Goal: Task Accomplishment & Management: Use online tool/utility

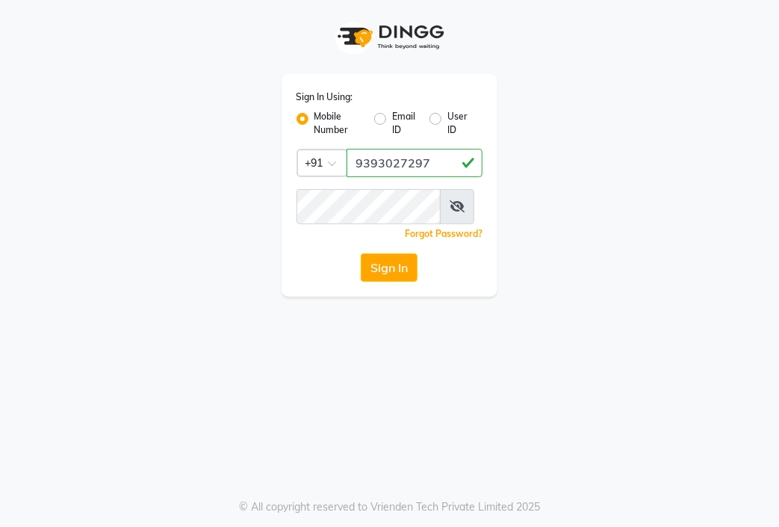
scroll to position [0, 1]
type input "9393027297"
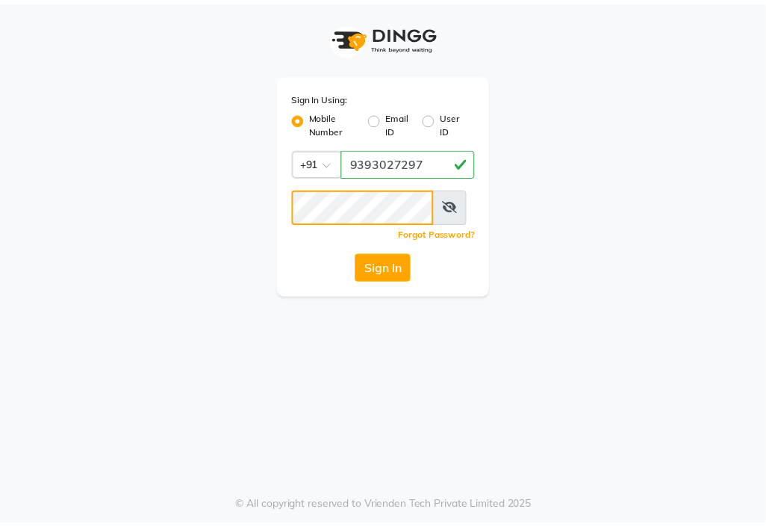
scroll to position [0, 0]
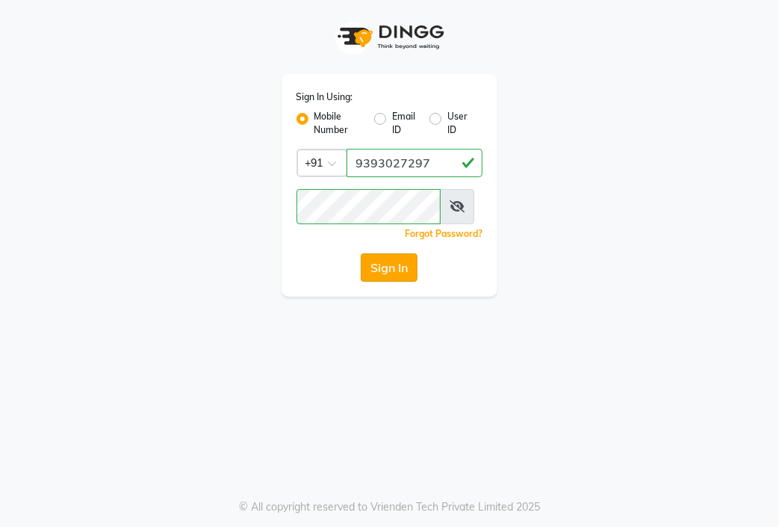
click at [391, 282] on button "Sign In" at bounding box center [389, 267] width 57 height 28
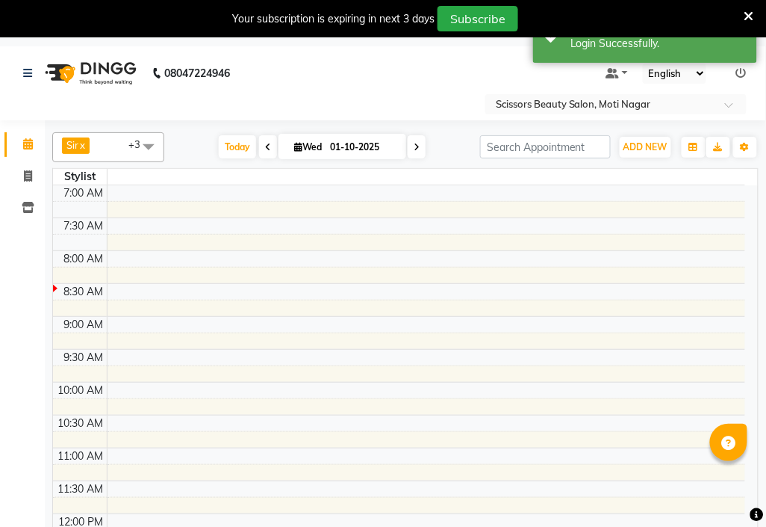
select select "en"
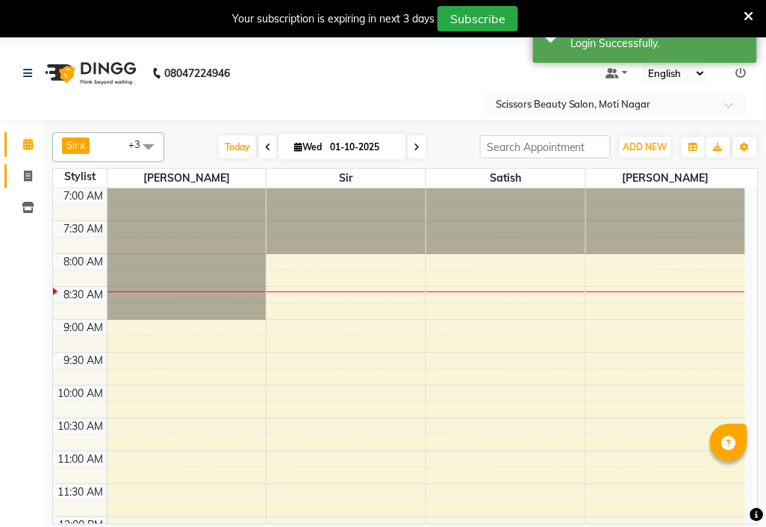
click at [27, 175] on icon at bounding box center [28, 175] width 8 height 11
select select "service"
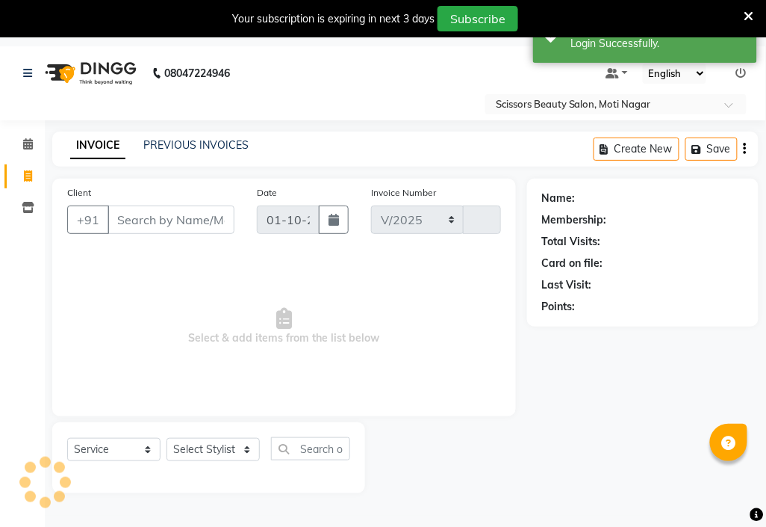
select select "7057"
type input "3799"
click at [183, 229] on input "Client" at bounding box center [171, 219] width 127 height 28
type input "7702147233"
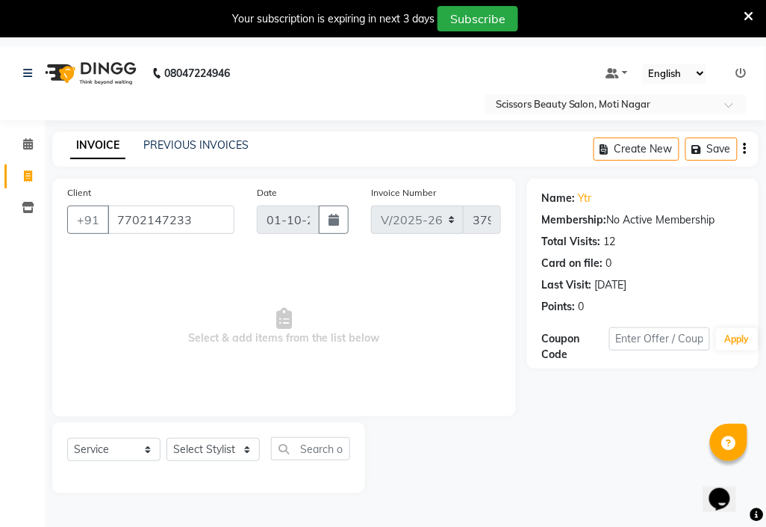
scroll to position [72, 0]
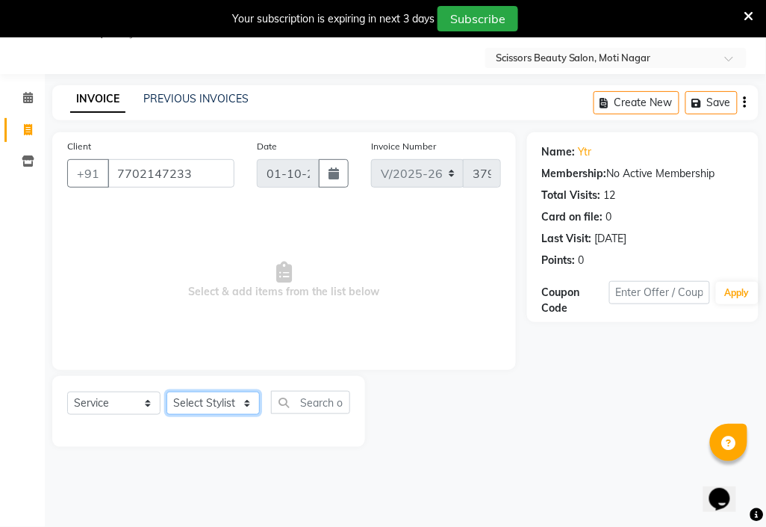
drag, startPoint x: 204, startPoint y: 446, endPoint x: 204, endPoint y: 435, distance: 10.5
click at [204, 415] on select "Select Stylist Arman [PERSON_NAME] [PERSON_NAME] [PERSON_NAME] Sir Staff" at bounding box center [213, 402] width 93 height 23
select select "58456"
click at [172, 415] on select "Select Stylist Arman [PERSON_NAME] [PERSON_NAME] [PERSON_NAME] Sir Staff" at bounding box center [213, 402] width 93 height 23
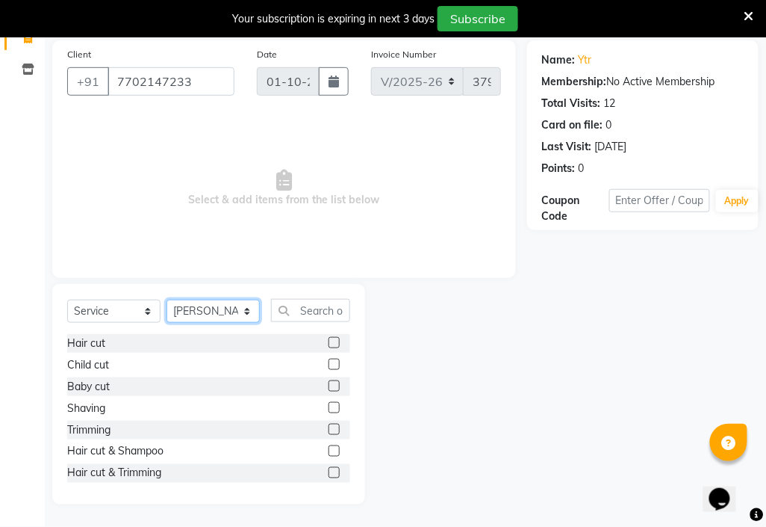
scroll to position [83, 0]
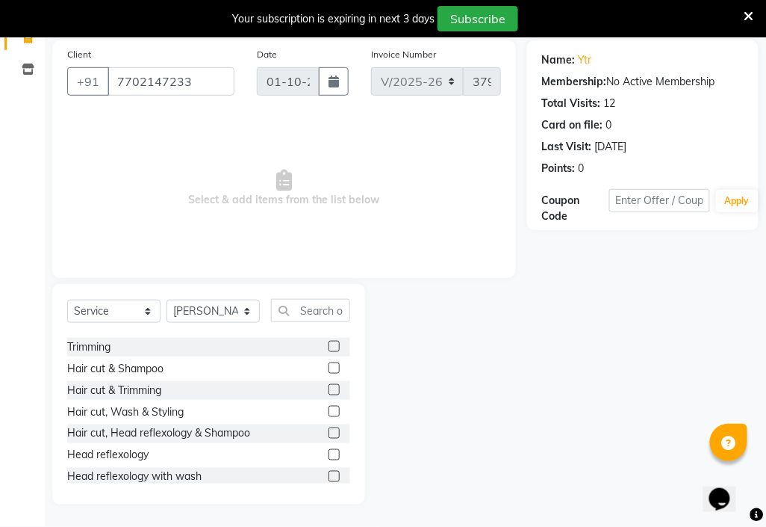
click at [329, 393] on label at bounding box center [334, 389] width 11 height 11
click at [329, 393] on input "checkbox" at bounding box center [334, 390] width 10 height 10
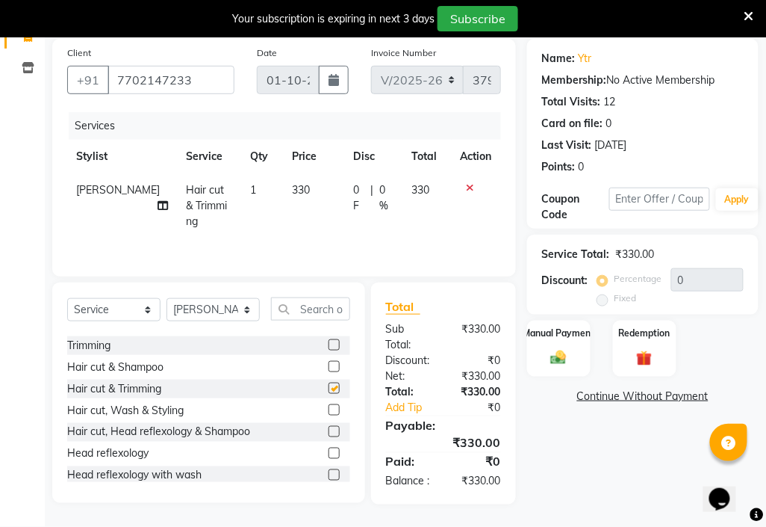
checkbox input "false"
click at [558, 349] on img at bounding box center [559, 358] width 26 height 19
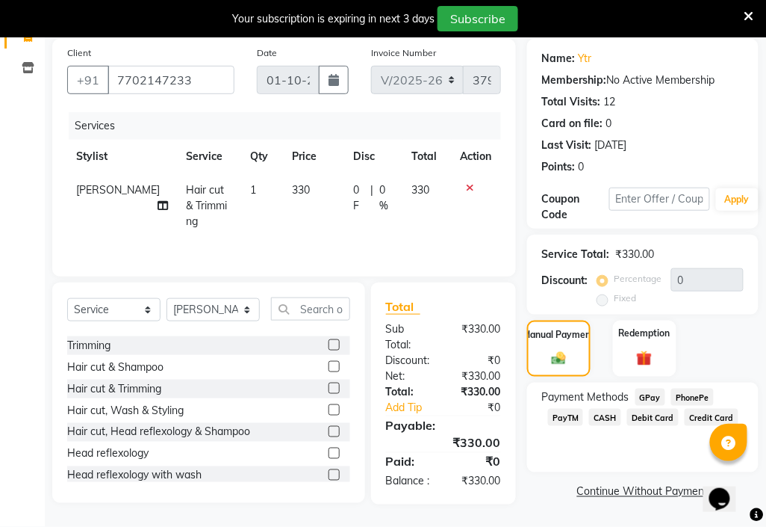
click at [689, 388] on span "PhonePe" at bounding box center [692, 396] width 43 height 17
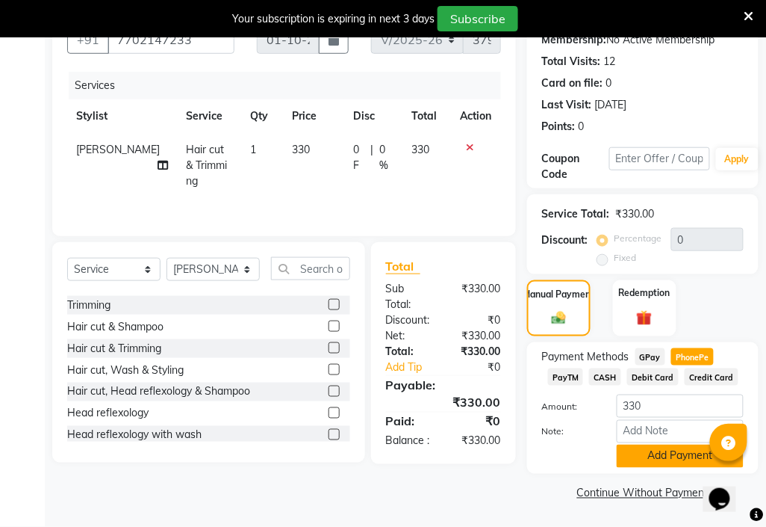
click at [662, 444] on button "Add Payment" at bounding box center [680, 455] width 127 height 23
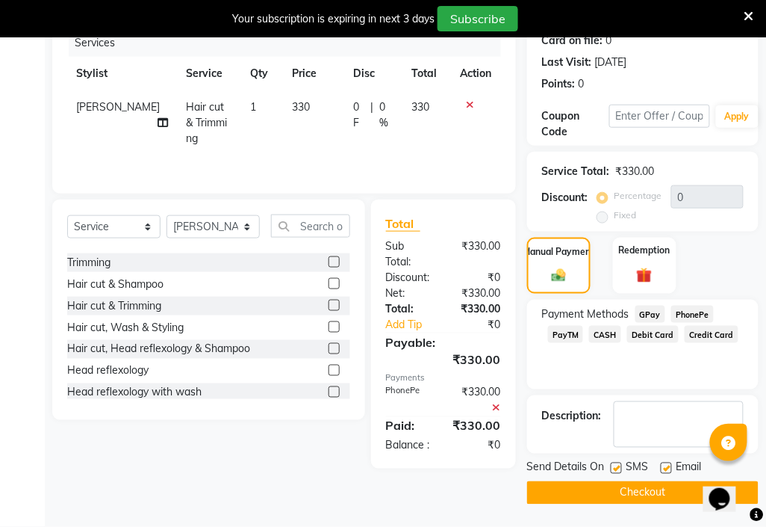
scroll to position [331, 0]
click at [674, 459] on div "Email" at bounding box center [687, 468] width 53 height 19
click at [675, 459] on div "Email" at bounding box center [687, 468] width 53 height 19
click at [666, 462] on label at bounding box center [666, 467] width 11 height 11
click at [666, 464] on input "checkbox" at bounding box center [666, 469] width 10 height 10
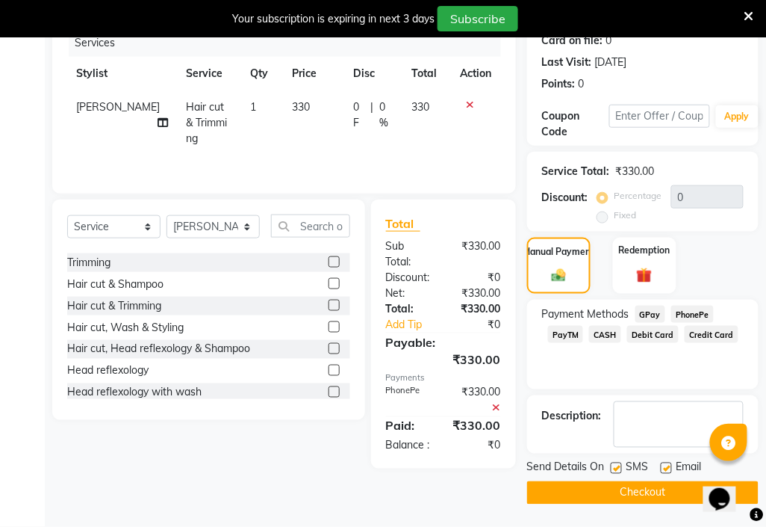
checkbox input "false"
click at [648, 481] on button "Checkout" at bounding box center [643, 492] width 232 height 23
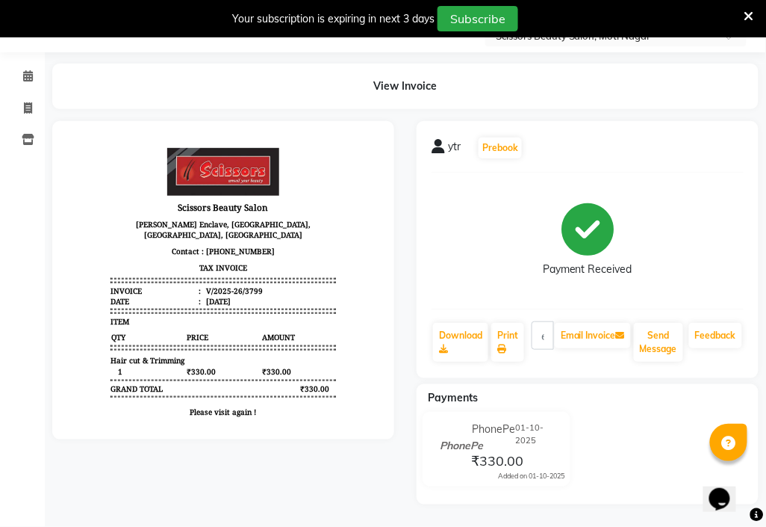
click at [0, 136] on html "08047224946 Select Location × Scissors Beauty Salon, Moti Nagar Default Panel M…" at bounding box center [383, 195] width 766 height 527
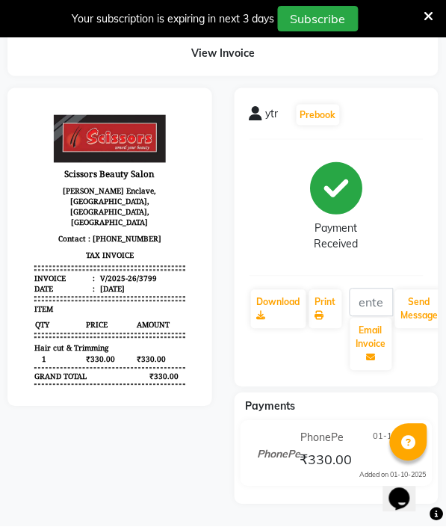
click at [226, 132] on div "ytr Prebook Payment Received Download Print Email Invoice Send Message Feedback…" at bounding box center [336, 296] width 227 height 416
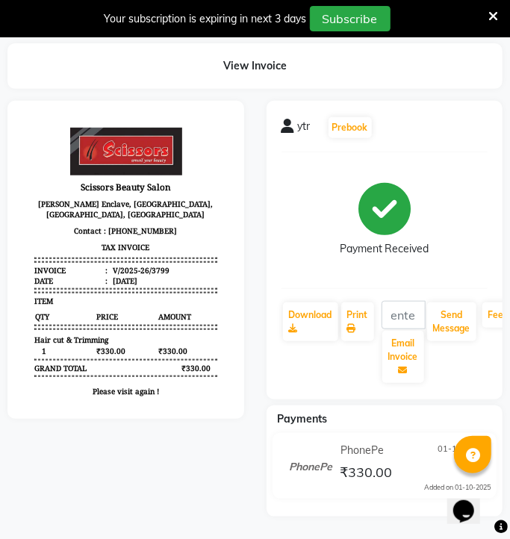
click at [494, 13] on icon at bounding box center [493, 16] width 10 height 13
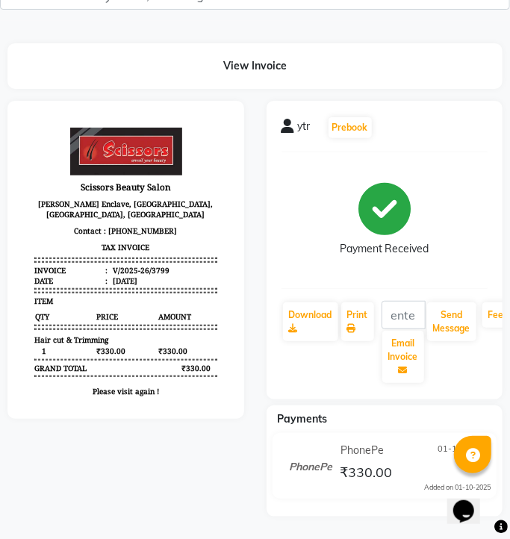
scroll to position [133, 0]
click at [285, 146] on div "ytr Prebook Payment Received Download Print Email Invoice Send Message Feedback" at bounding box center [385, 250] width 237 height 299
select select "service"
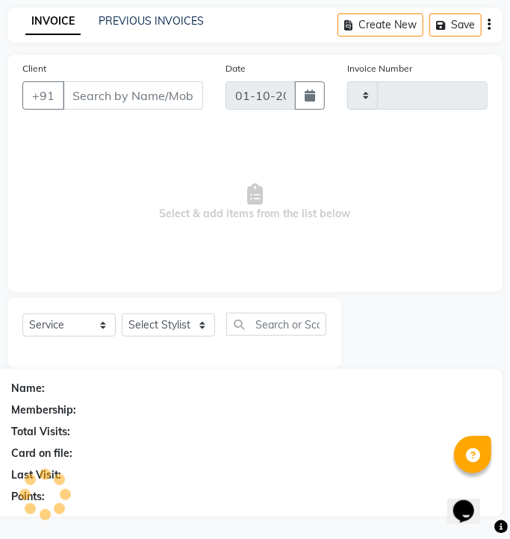
scroll to position [180, 0]
select select "7057"
type input "3800"
click at [190, 81] on input "Client" at bounding box center [133, 95] width 140 height 28
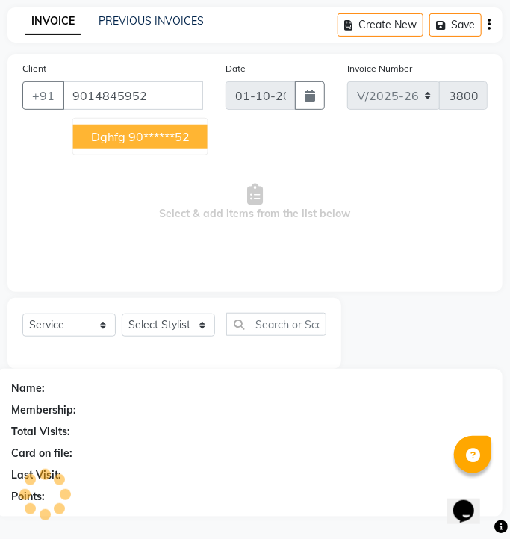
type input "9014845952"
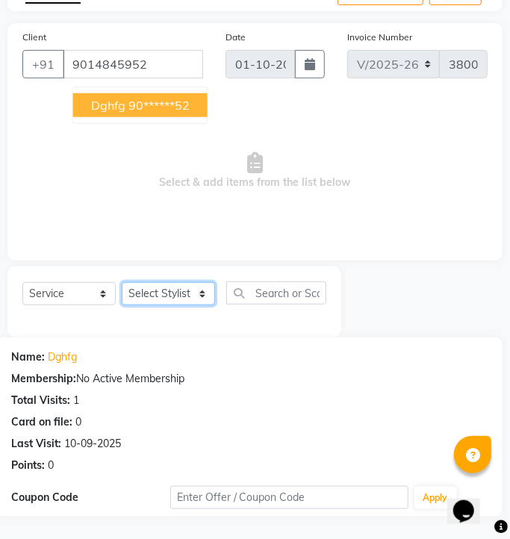
drag, startPoint x: 172, startPoint y: 303, endPoint x: 173, endPoint y: 286, distance: 17.2
click at [172, 303] on select "Select Stylist Arman [PERSON_NAME] [PERSON_NAME] [PERSON_NAME] Sir Staff" at bounding box center [168, 293] width 93 height 23
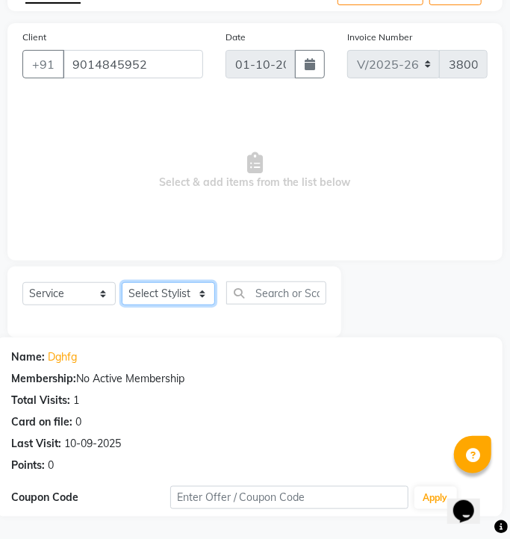
select select "89632"
click at [127, 288] on select "Select Stylist Arman [PERSON_NAME] [PERSON_NAME] [PERSON_NAME] Sir Staff" at bounding box center [168, 293] width 93 height 23
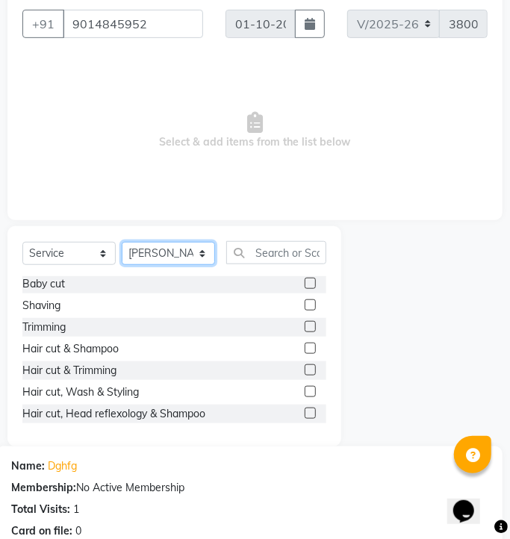
scroll to position [83, 0]
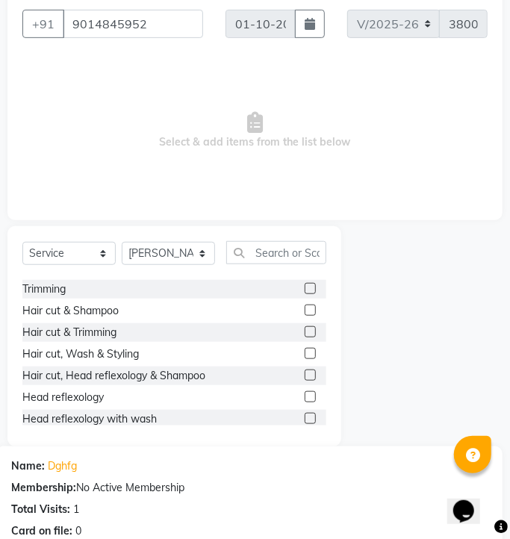
click at [305, 338] on label at bounding box center [310, 331] width 11 height 11
click at [305, 338] on input "checkbox" at bounding box center [310, 333] width 10 height 10
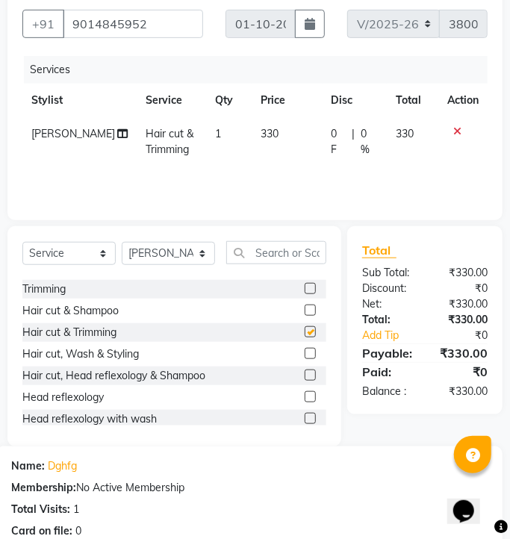
checkbox input "false"
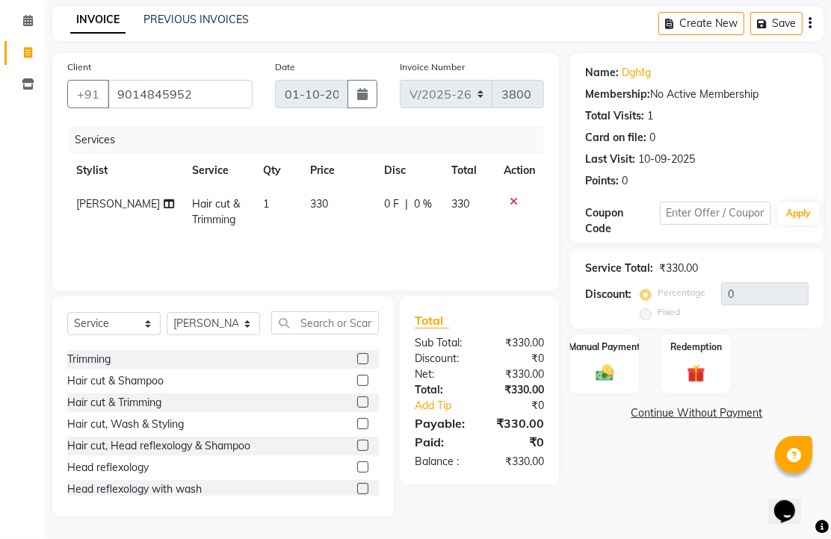
scroll to position [117, 0]
drag, startPoint x: 609, startPoint y: 363, endPoint x: 645, endPoint y: 373, distance: 37.3
click at [609, 364] on img at bounding box center [604, 373] width 31 height 22
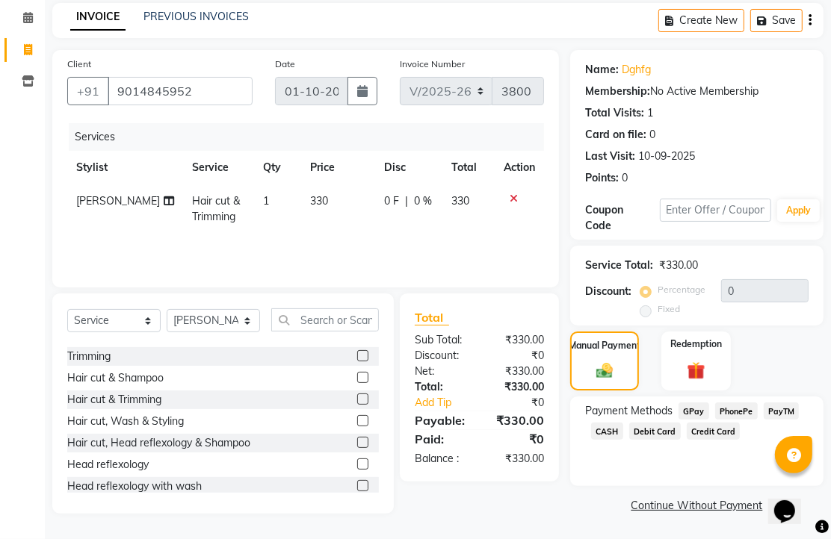
click at [749, 412] on span "PhonePe" at bounding box center [736, 411] width 43 height 17
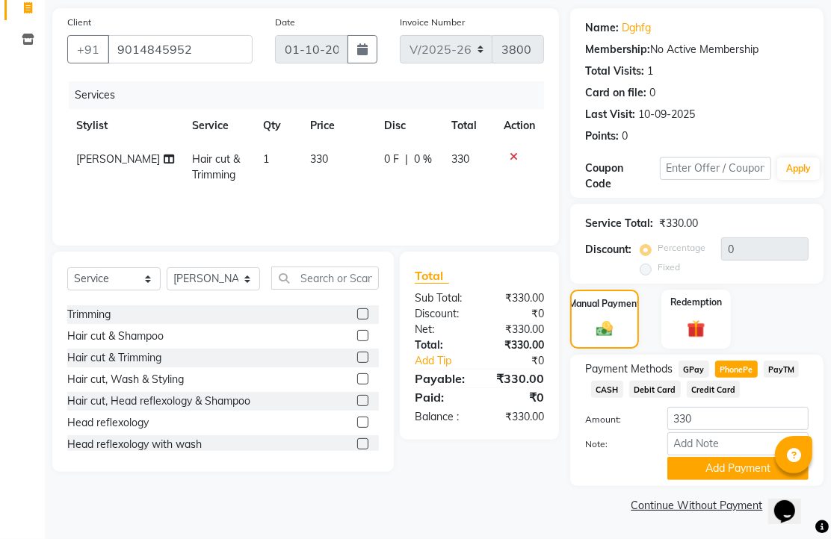
scroll to position [185, 0]
click at [718, 457] on button "Add Payment" at bounding box center [737, 468] width 141 height 23
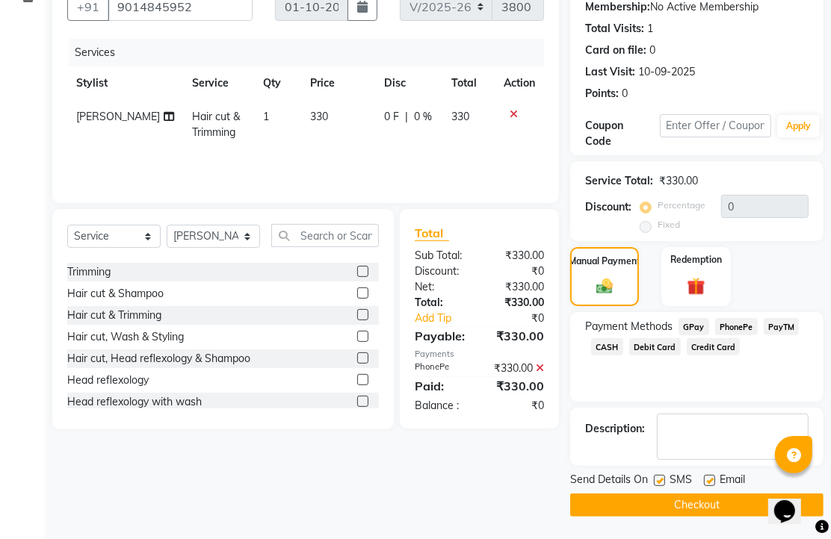
scroll to position [227, 0]
click at [713, 475] on label at bounding box center [709, 480] width 11 height 11
click at [713, 477] on input "checkbox" at bounding box center [709, 482] width 10 height 10
checkbox input "false"
click at [705, 494] on button "Checkout" at bounding box center [696, 505] width 253 height 23
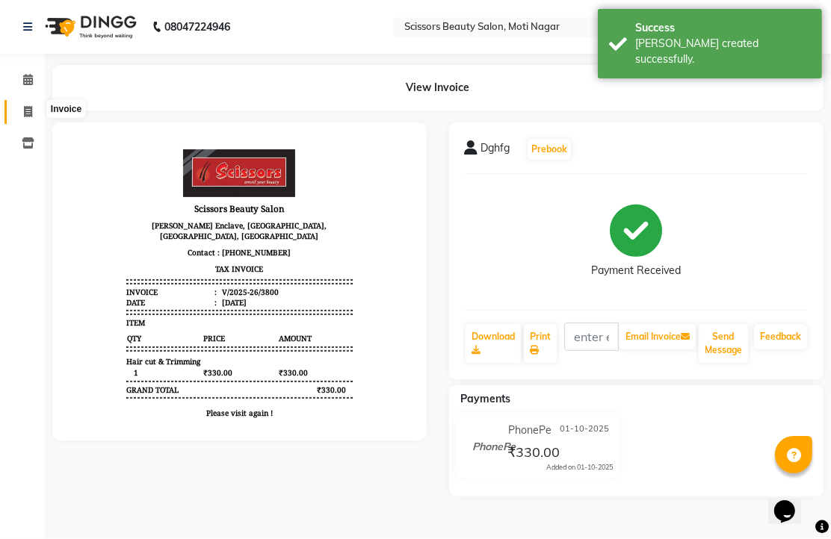
click at [30, 111] on icon at bounding box center [28, 111] width 8 height 11
select select "service"
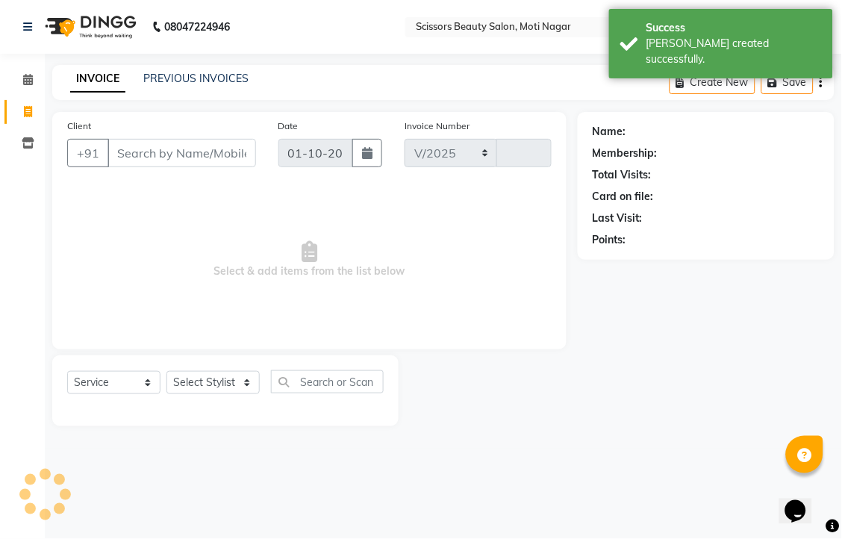
select select "7057"
type input "3801"
click at [184, 161] on input "Client" at bounding box center [182, 153] width 149 height 28
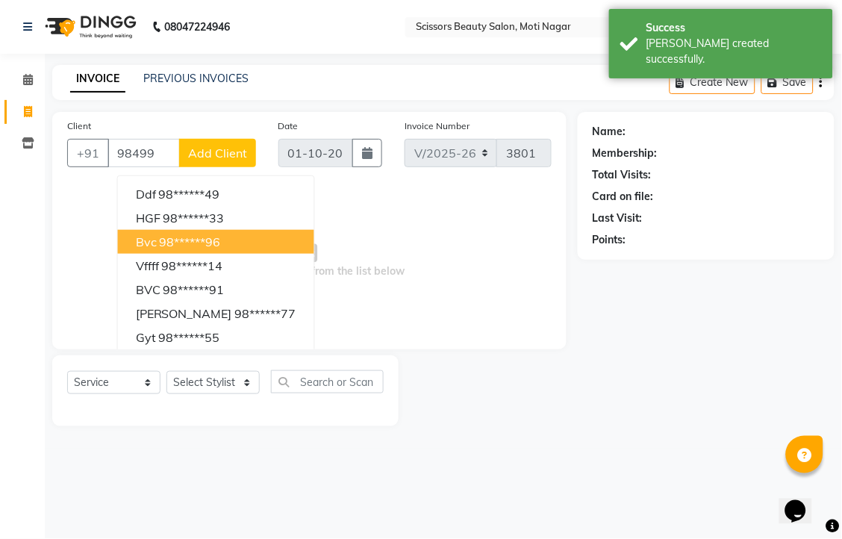
drag, startPoint x: 220, startPoint y: 281, endPoint x: 236, endPoint y: 308, distance: 31.1
click at [220, 249] on ngb-highlight "98******96" at bounding box center [190, 242] width 61 height 15
type input "98******96"
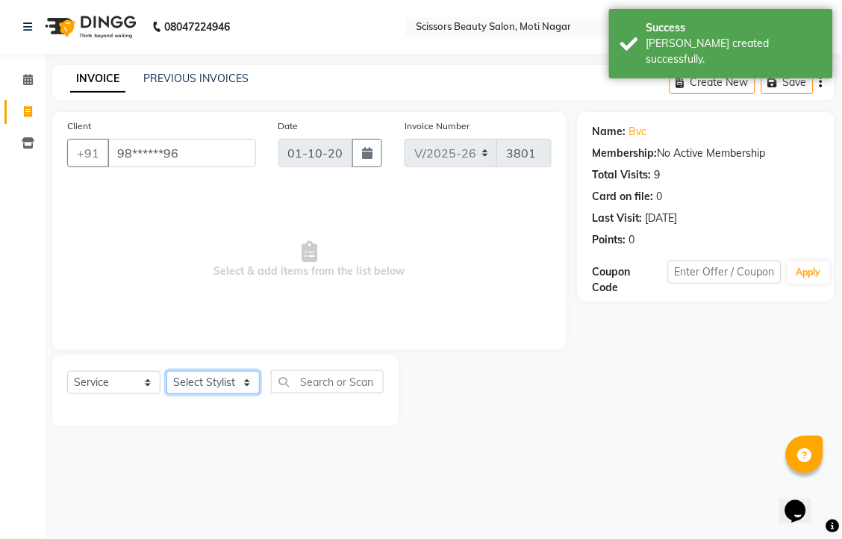
click at [235, 394] on select "Select Stylist Arman [PERSON_NAME] [PERSON_NAME] [PERSON_NAME] Sir Staff" at bounding box center [213, 382] width 93 height 23
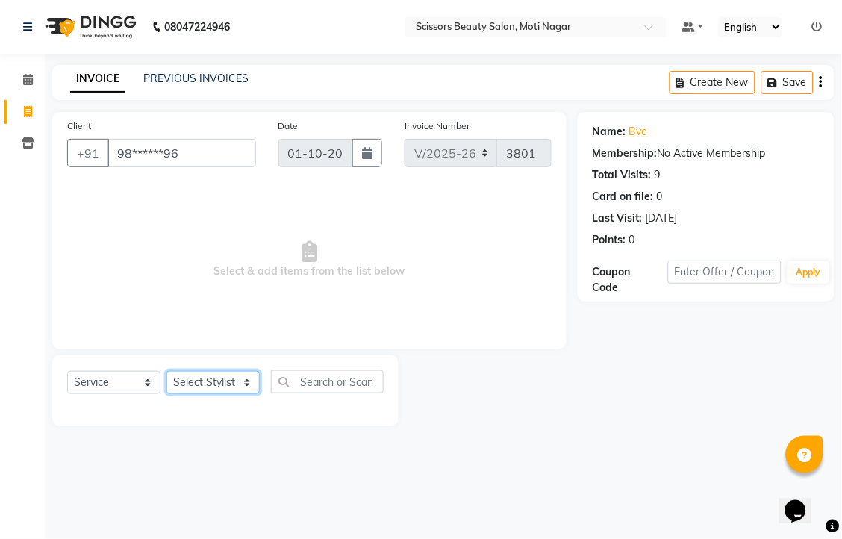
select select "58456"
click at [172, 394] on select "Select Stylist Arman [PERSON_NAME] [PERSON_NAME] [PERSON_NAME] Sir Staff" at bounding box center [213, 382] width 93 height 23
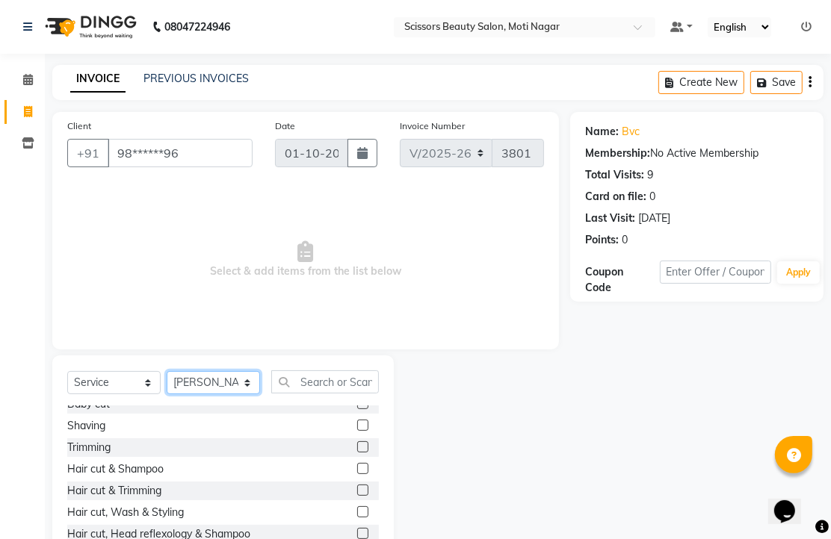
scroll to position [83, 0]
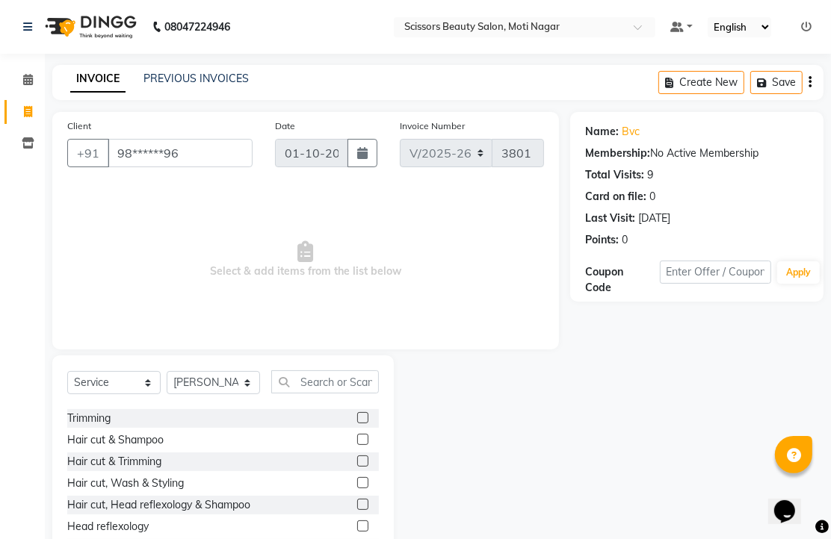
click at [357, 467] on label at bounding box center [362, 461] width 11 height 11
click at [357, 467] on input "checkbox" at bounding box center [362, 462] width 10 height 10
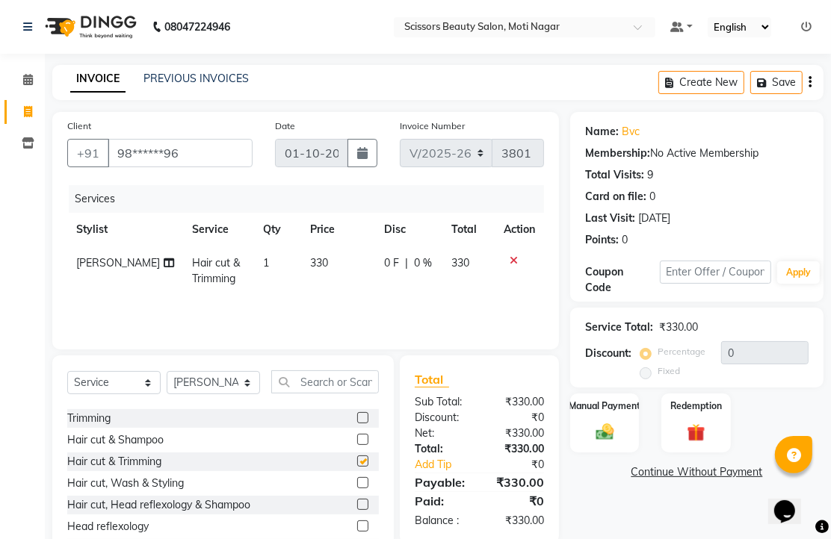
checkbox input "false"
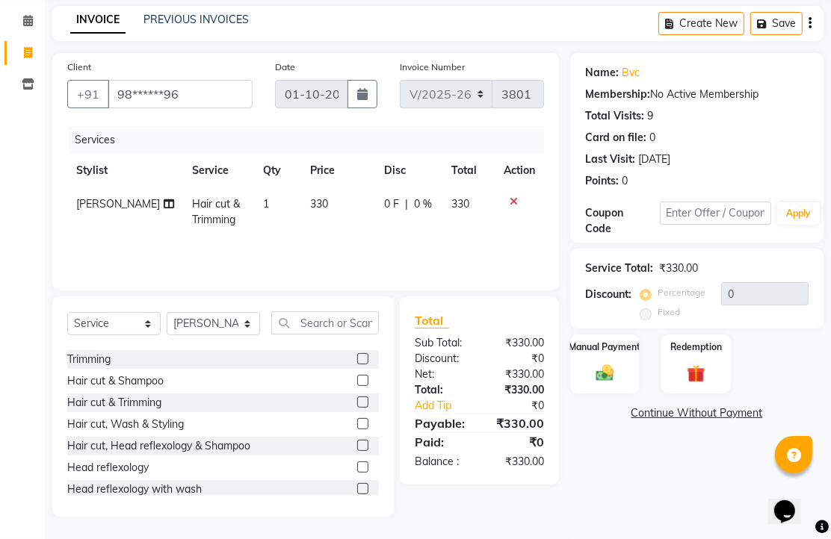
scroll to position [117, 0]
click at [611, 374] on img at bounding box center [604, 373] width 31 height 22
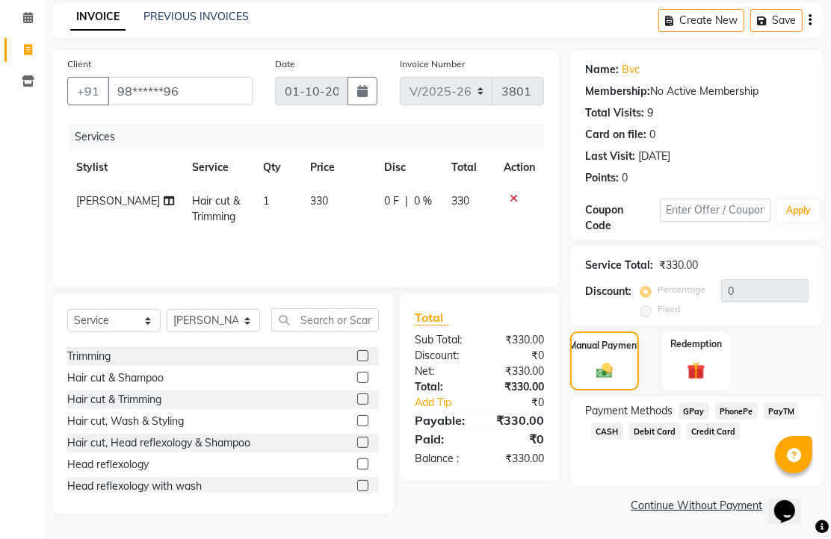
click at [753, 413] on span "PhonePe" at bounding box center [736, 411] width 43 height 17
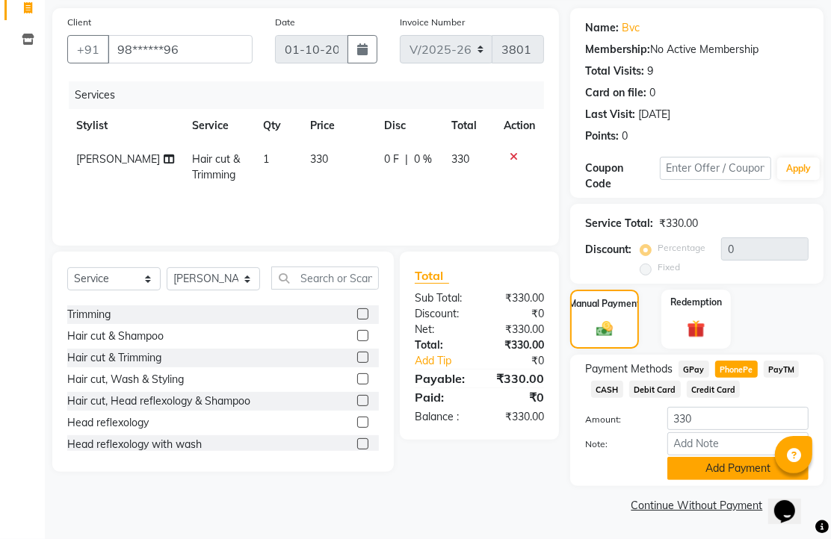
click at [672, 457] on button "Add Payment" at bounding box center [737, 468] width 141 height 23
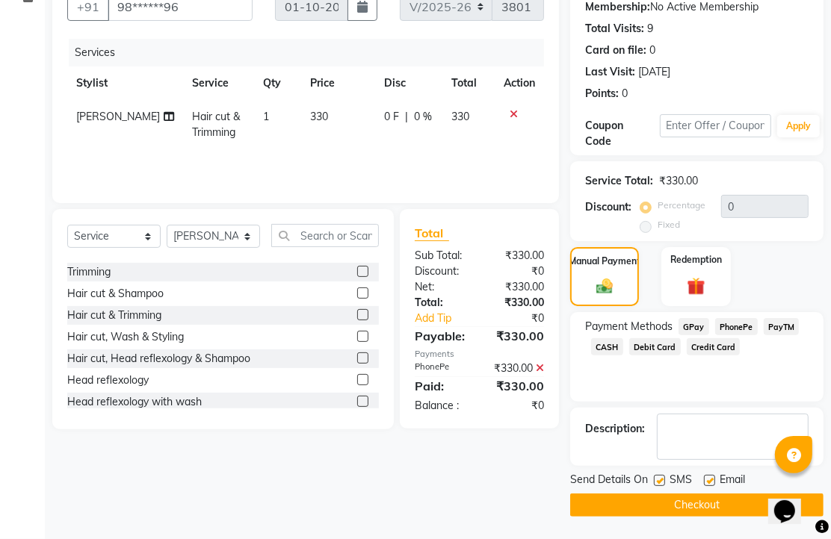
scroll to position [227, 0]
click at [708, 475] on div at bounding box center [709, 483] width 10 height 16
drag, startPoint x: 717, startPoint y: 474, endPoint x: 704, endPoint y: 491, distance: 22.0
click at [715, 475] on label at bounding box center [709, 480] width 11 height 11
click at [713, 477] on input "checkbox" at bounding box center [709, 482] width 10 height 10
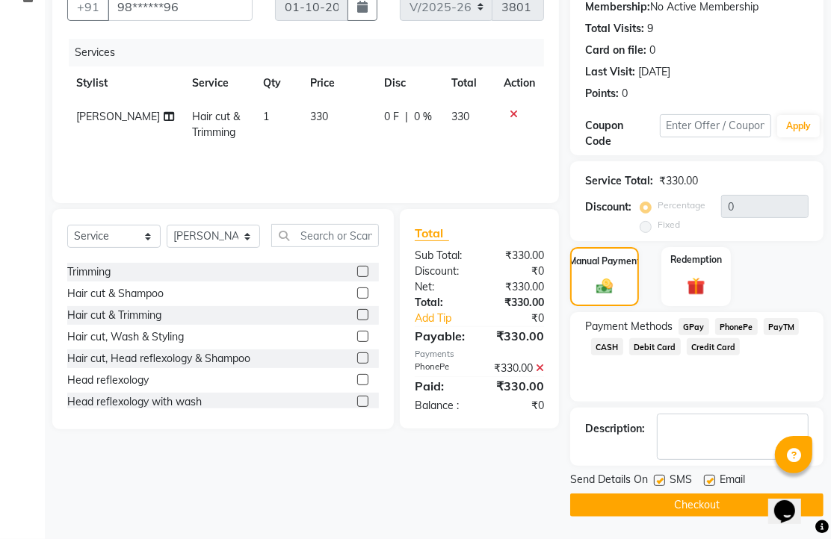
checkbox input "false"
click at [703, 502] on button "Checkout" at bounding box center [696, 505] width 253 height 23
